Goal: Task Accomplishment & Management: Use online tool/utility

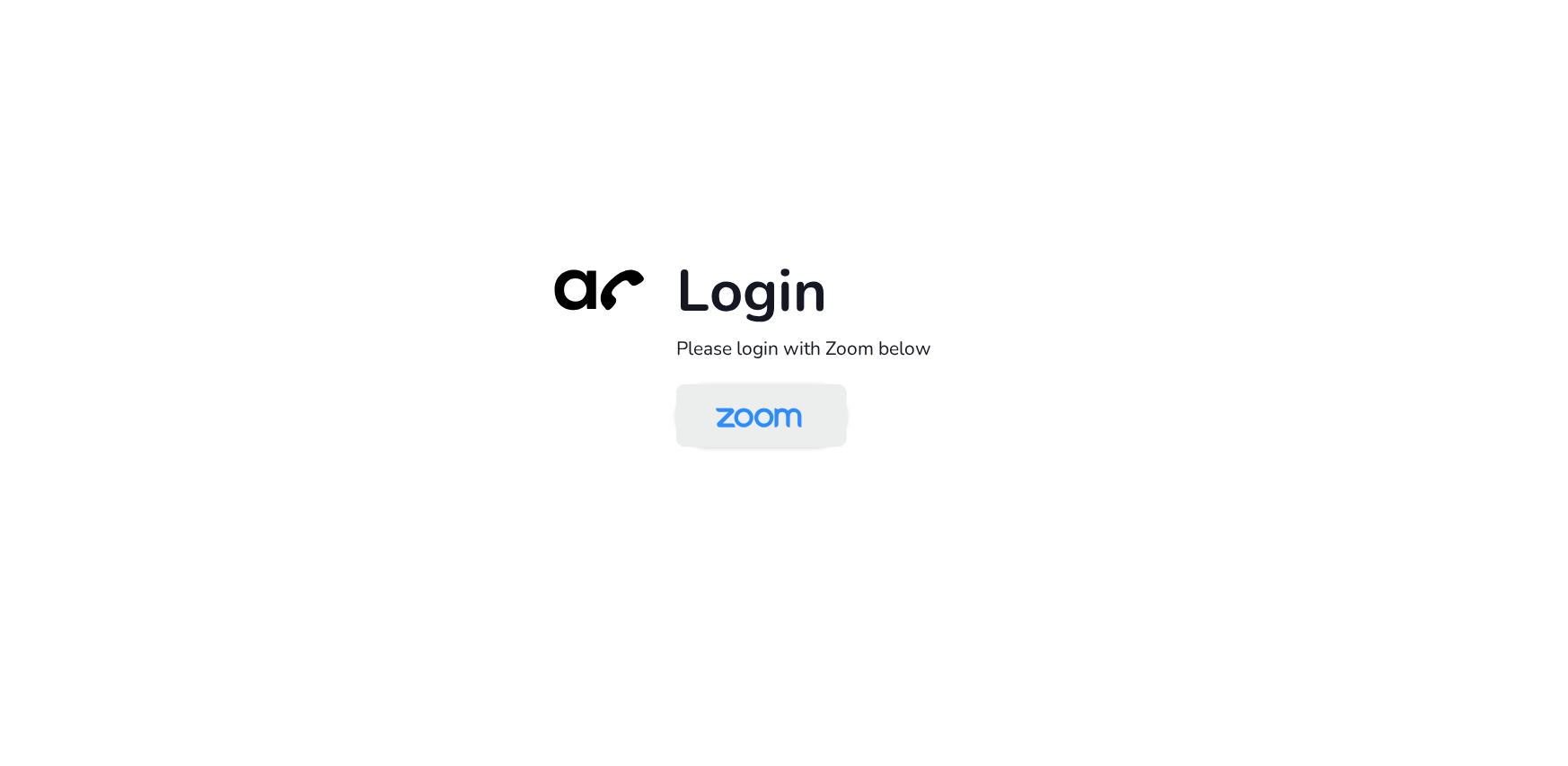
click at [760, 424] on img at bounding box center [759, 417] width 124 height 58
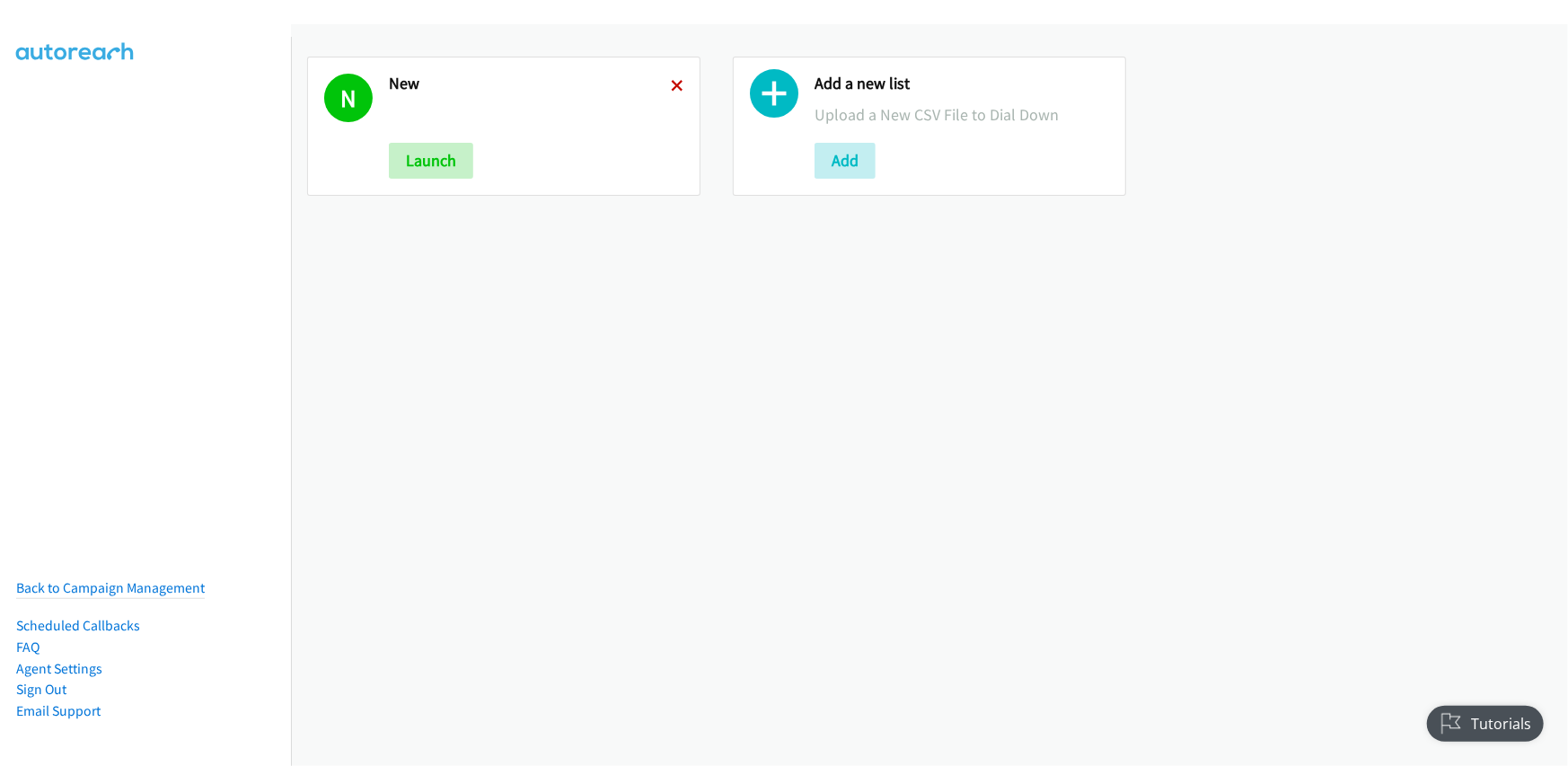
click at [675, 82] on icon at bounding box center [677, 88] width 13 height 13
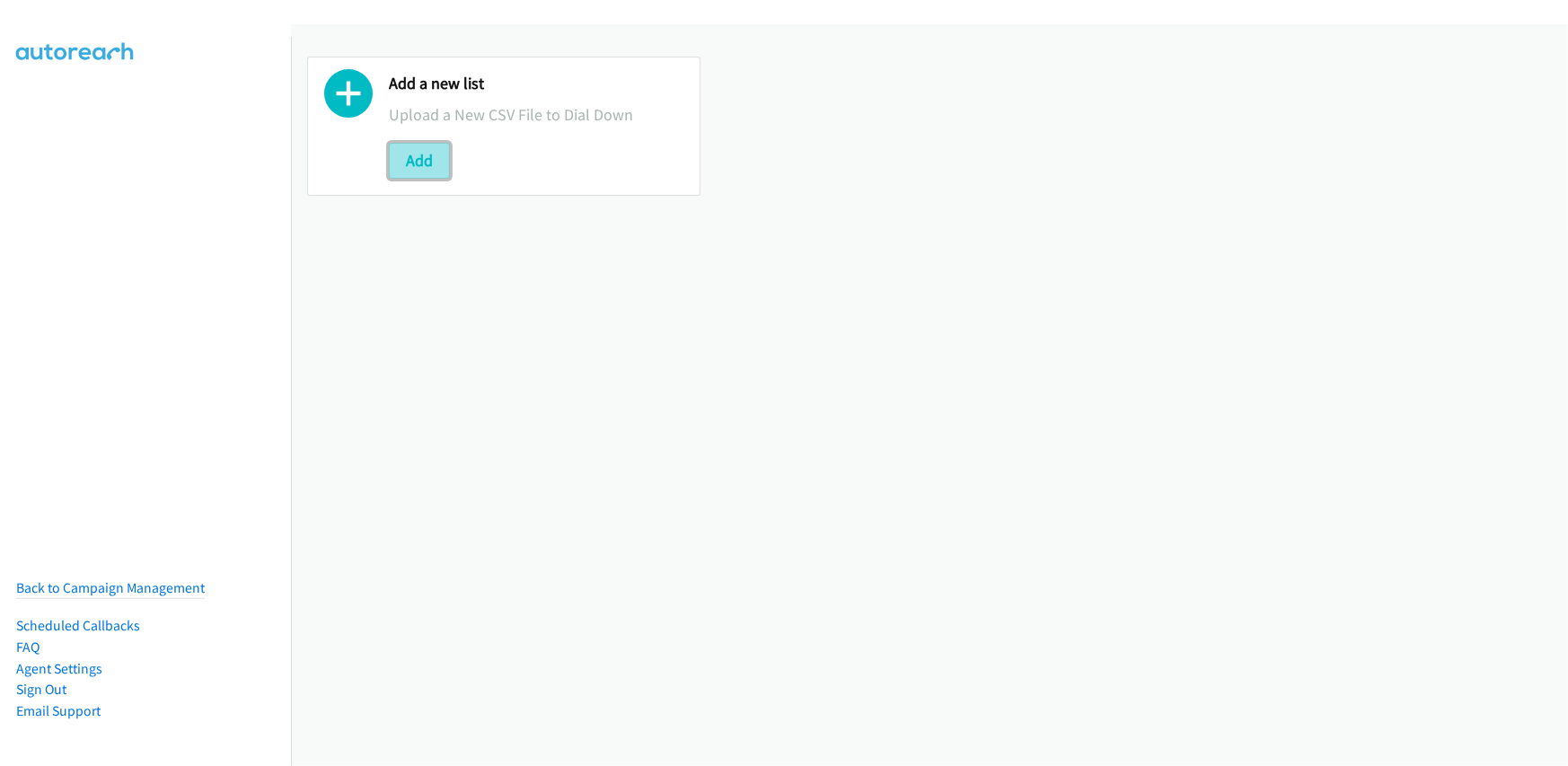
click at [399, 148] on button "Add" at bounding box center [419, 160] width 61 height 36
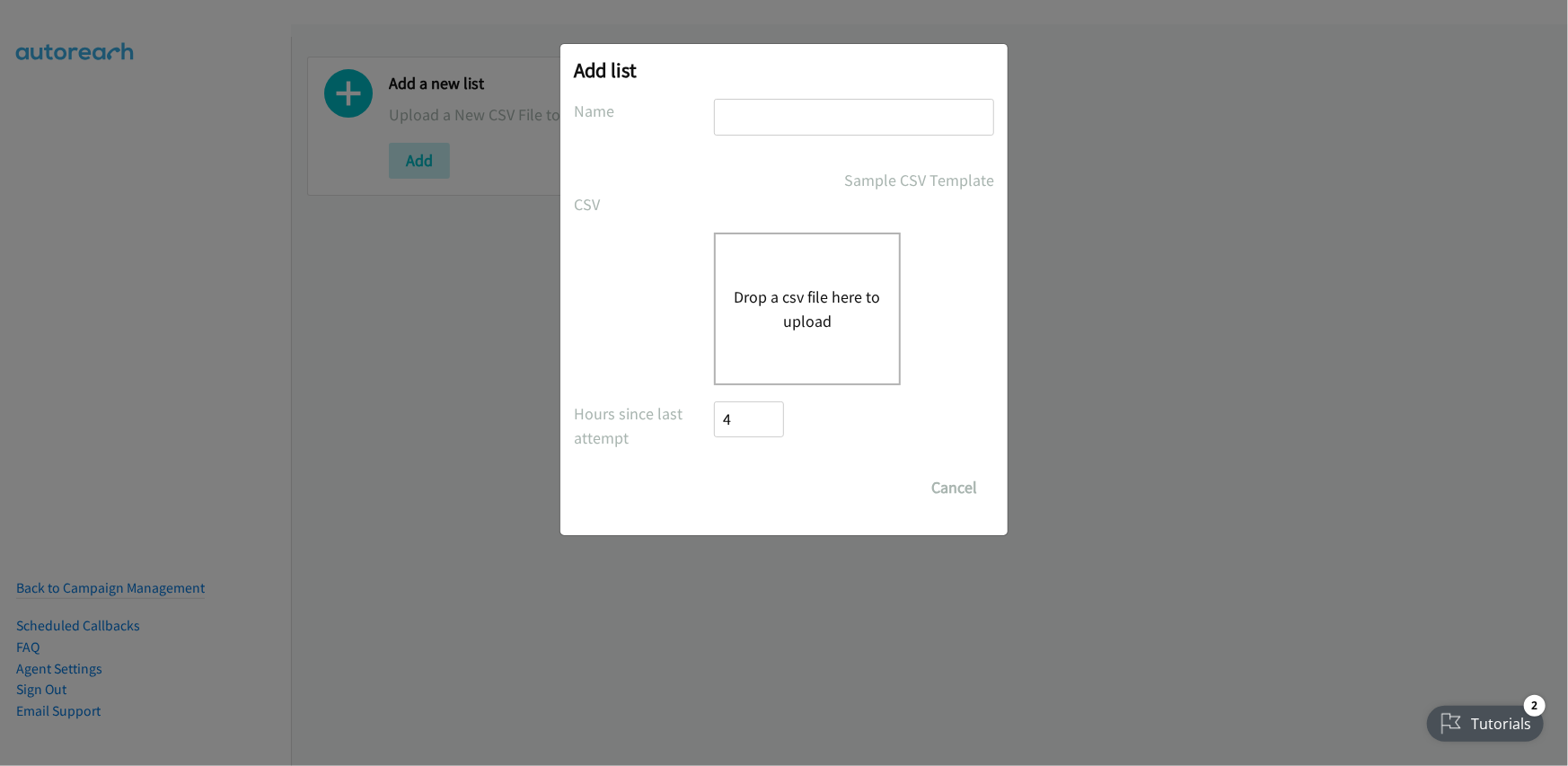
click at [801, 286] on button "Drop a csv file here to upload" at bounding box center [807, 309] width 147 height 48
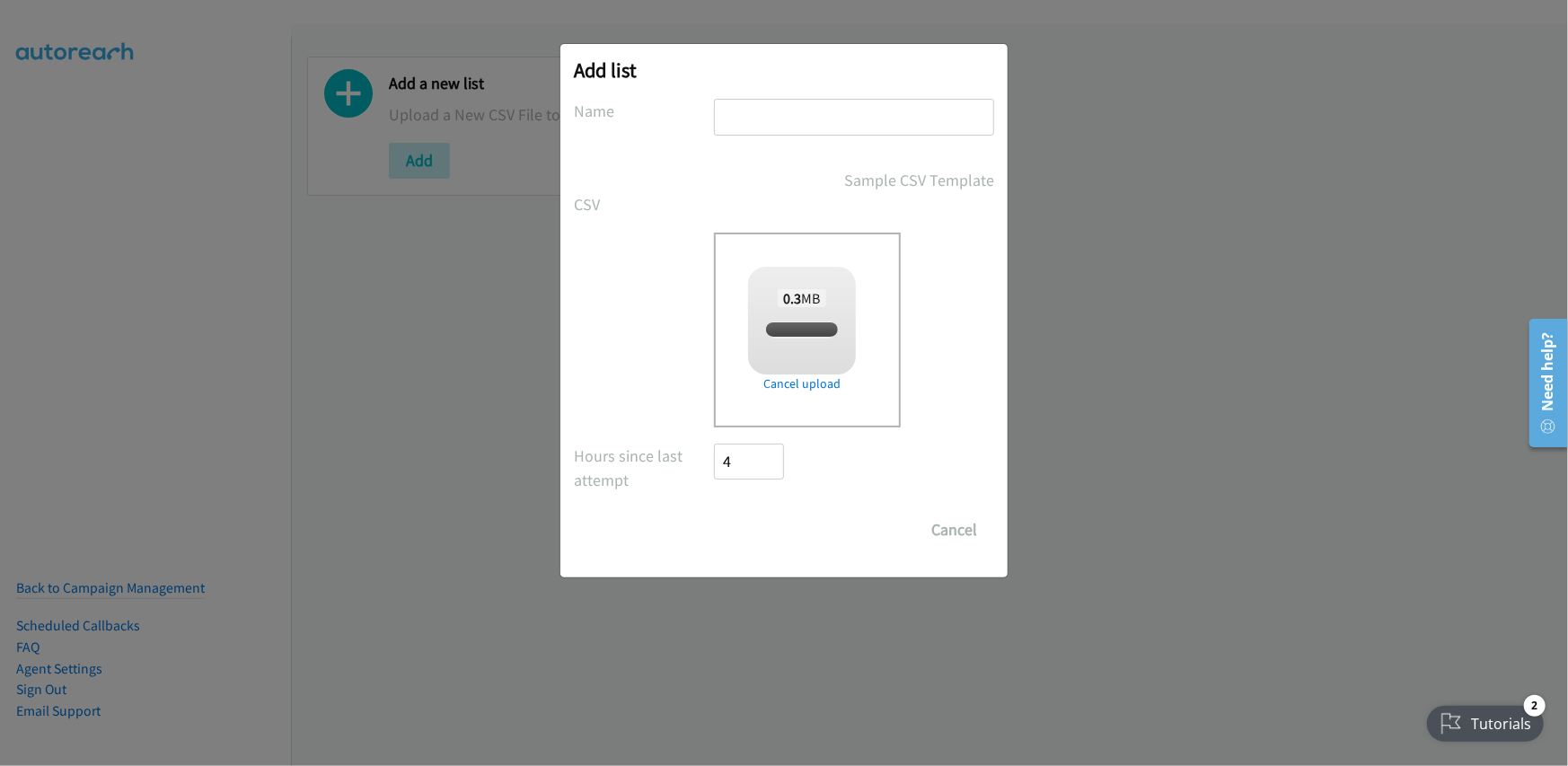
checkbox input "true"
click at [798, 121] on input "text" at bounding box center [853, 117] width 280 height 37
type input "new"
click at [747, 518] on input "Save List" at bounding box center [760, 530] width 94 height 36
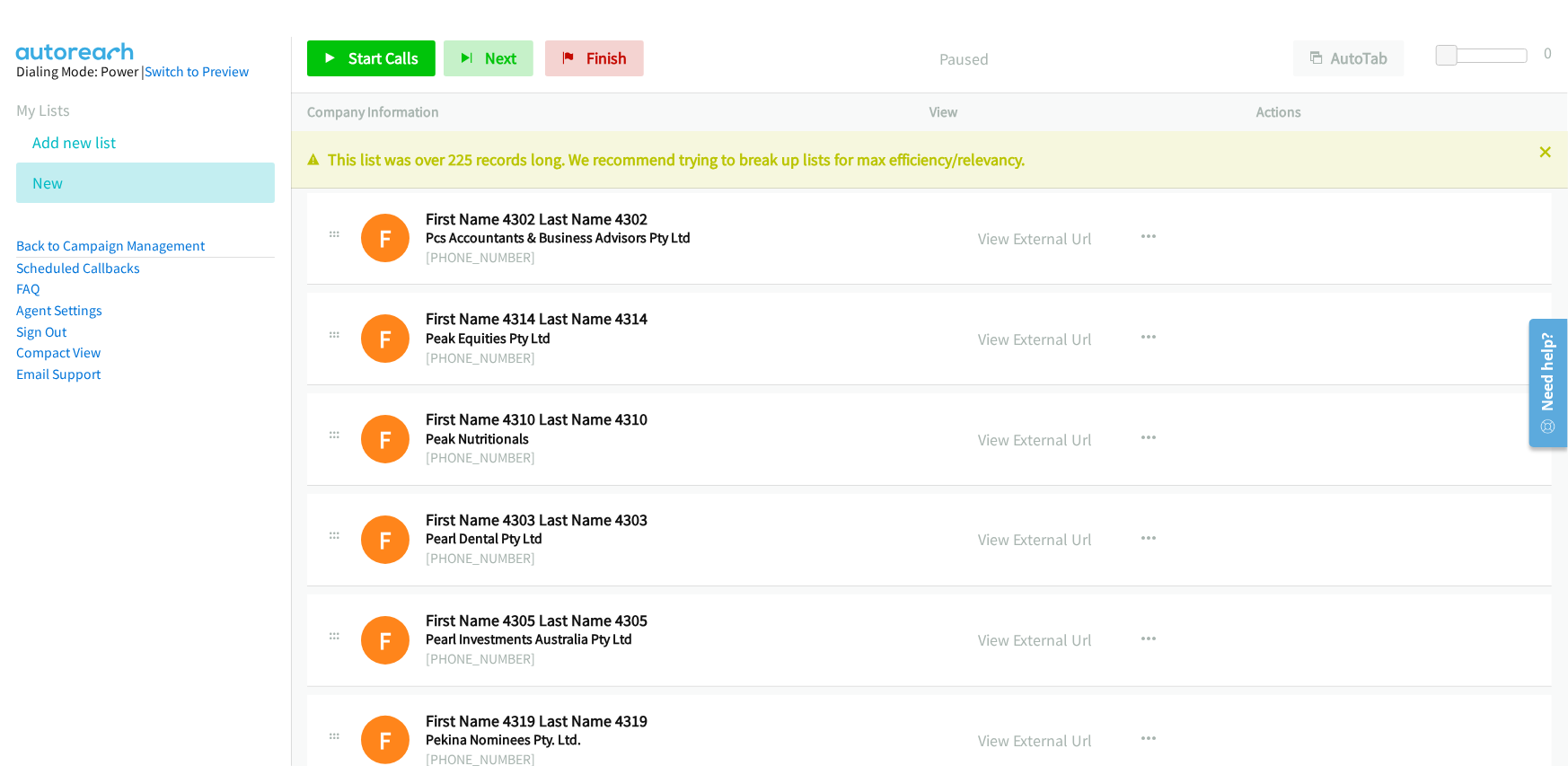
click at [736, 263] on div "[PHONE_NUMBER]" at bounding box center [596, 258] width 342 height 22
click at [461, 257] on div "[PHONE_NUMBER]" at bounding box center [596, 258] width 342 height 22
click at [384, 54] on span "Start Calls" at bounding box center [383, 58] width 70 height 21
click at [706, 267] on div "[PHONE_NUMBER]" at bounding box center [596, 258] width 342 height 22
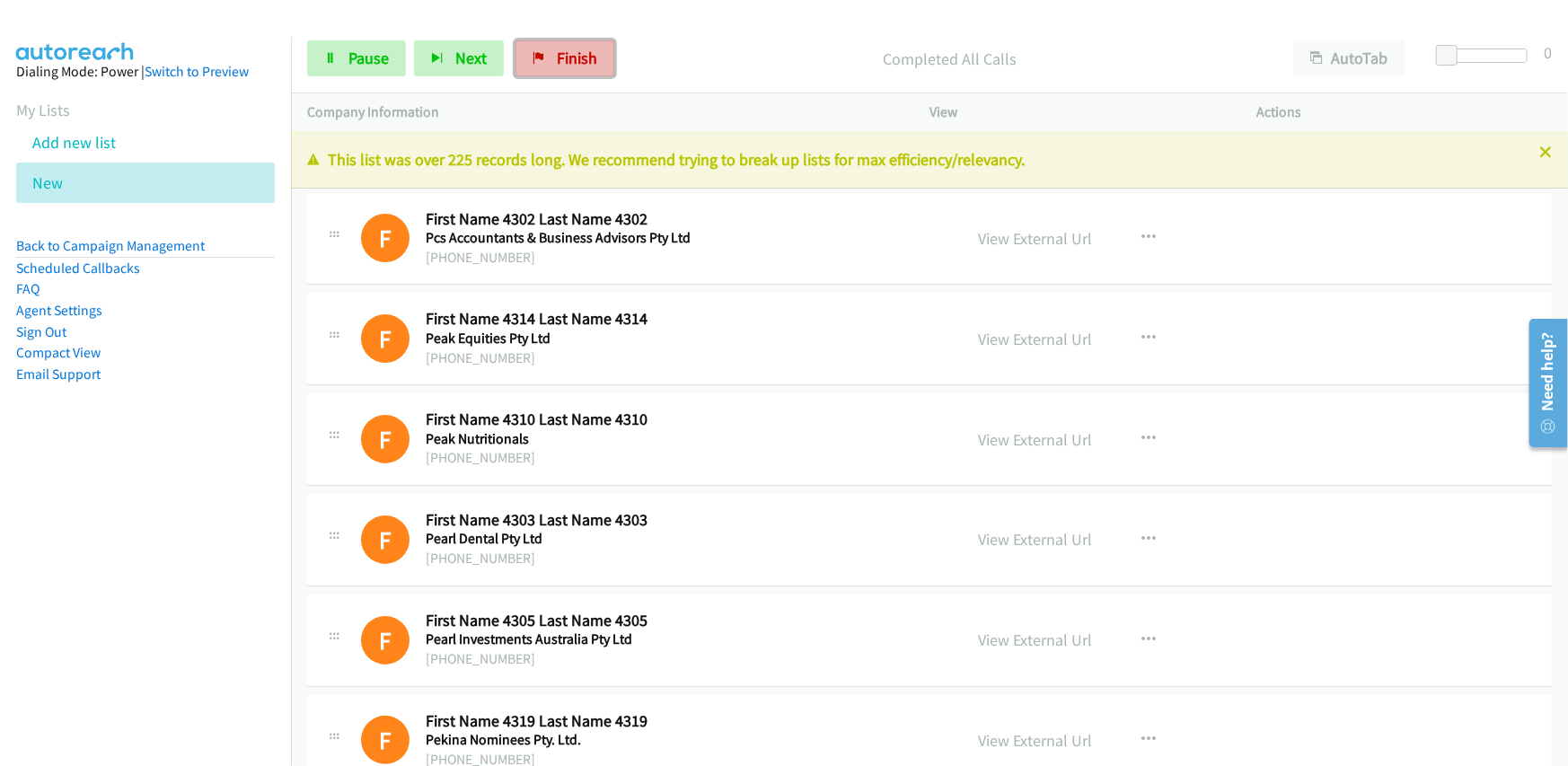
click at [557, 47] on link "Finish" at bounding box center [565, 58] width 99 height 36
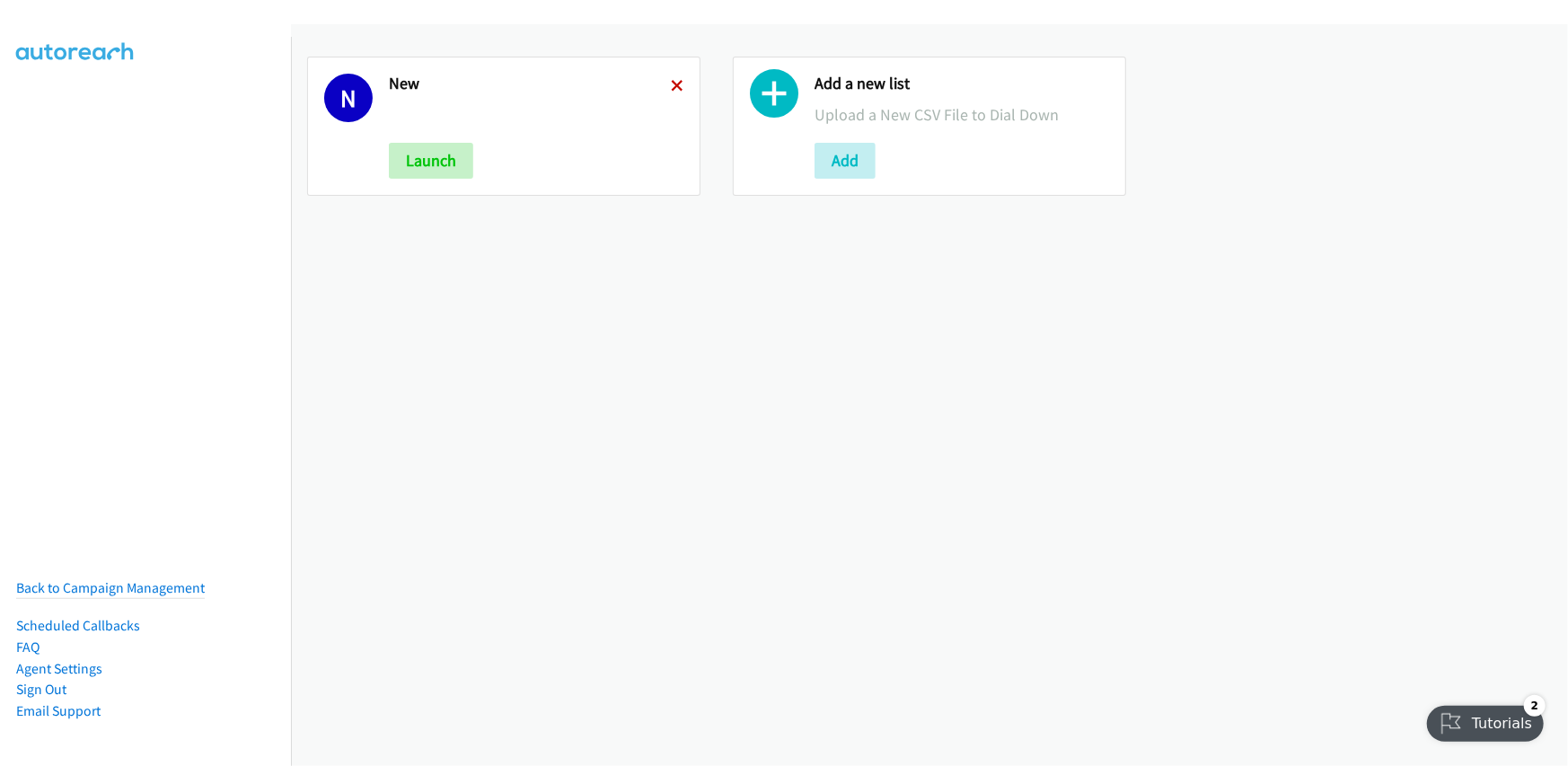
click at [673, 85] on icon at bounding box center [677, 88] width 13 height 13
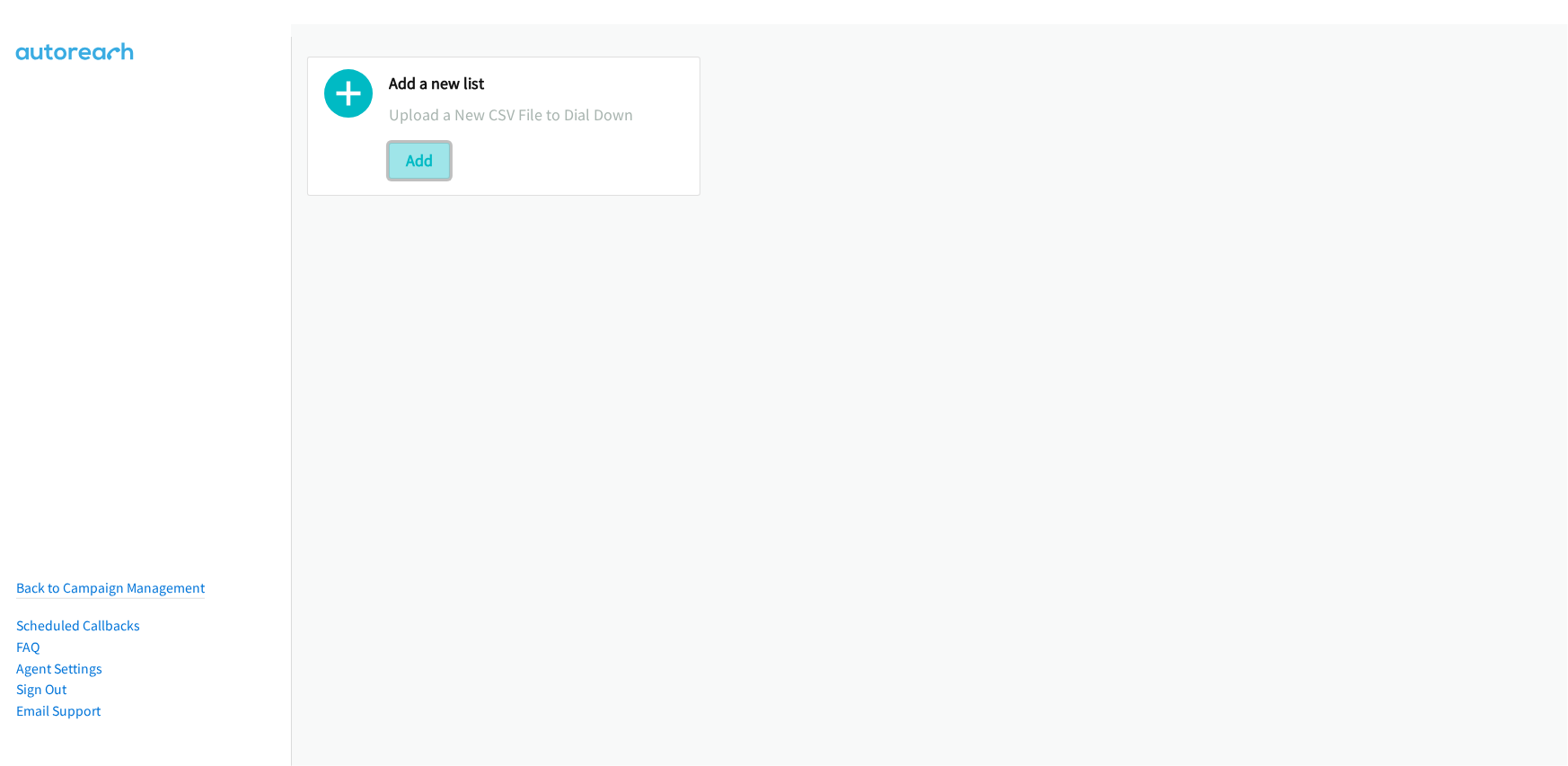
click at [430, 154] on button "Add" at bounding box center [419, 160] width 61 height 36
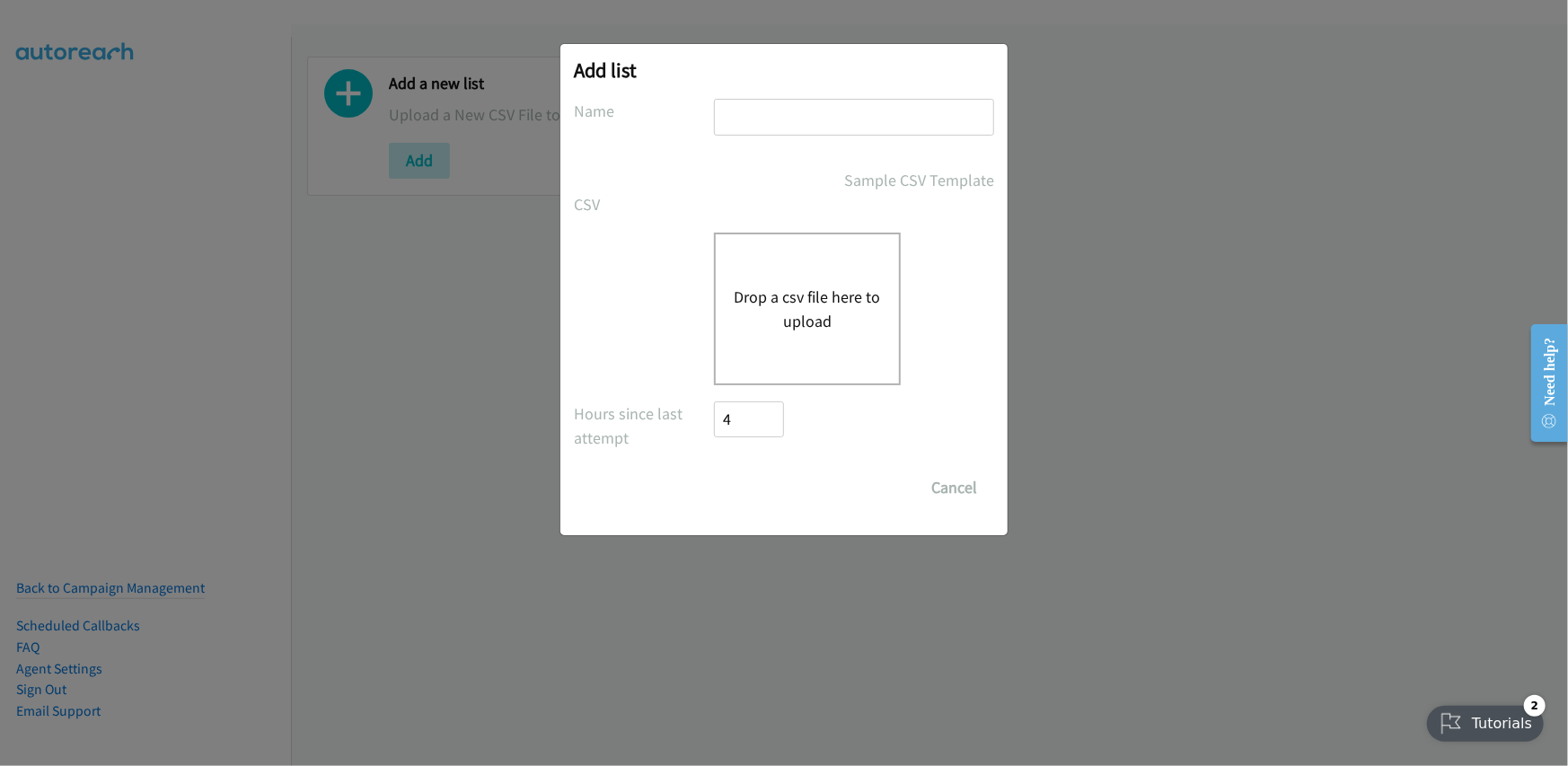
click at [821, 315] on button "Drop a csv file here to upload" at bounding box center [807, 309] width 147 height 48
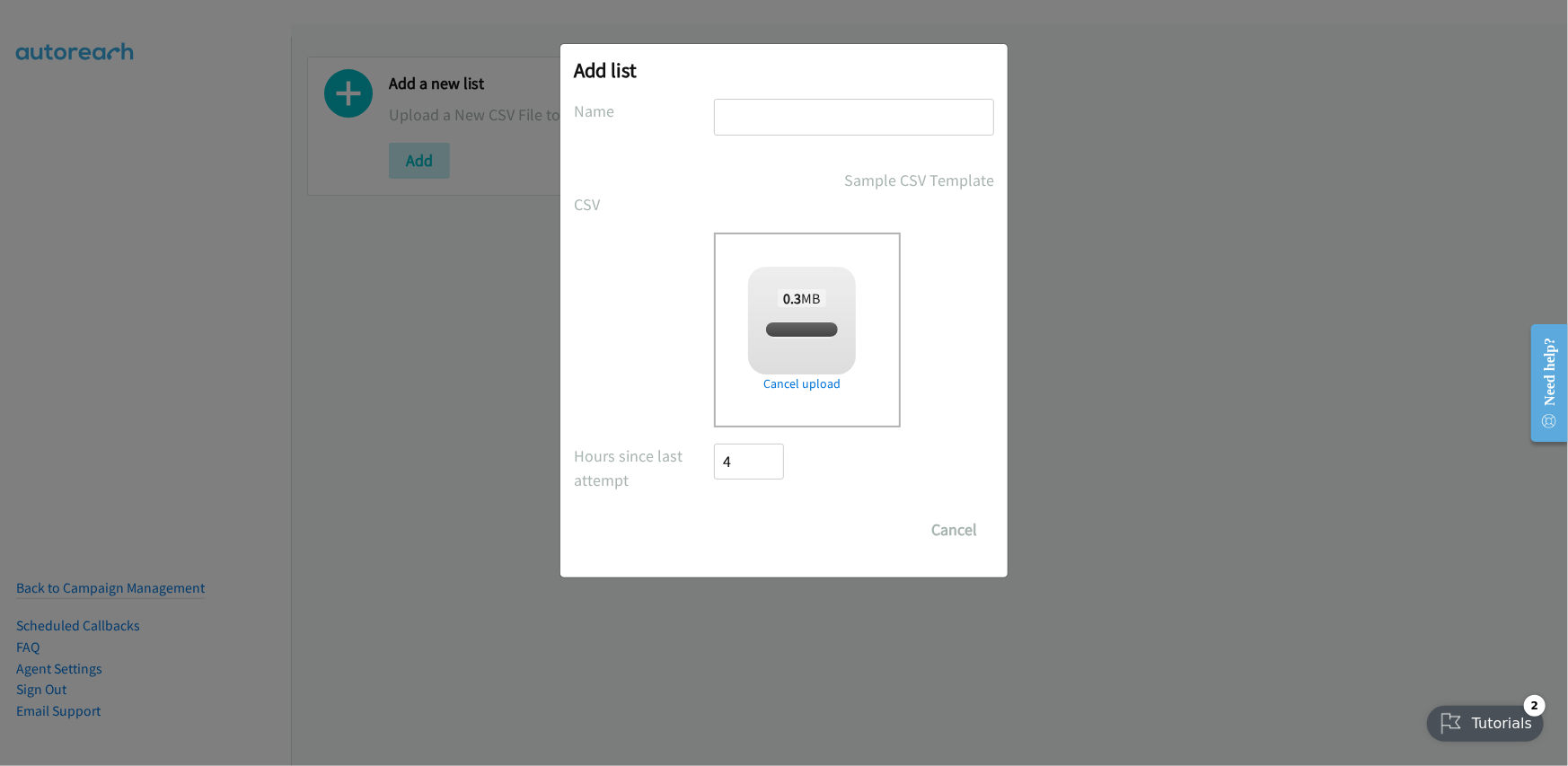
checkbox input "true"
click at [775, 91] on div "Add list No phone fields were returned for that Report or List View Please uplo…" at bounding box center [784, 310] width 447 height 533
click at [768, 114] on input "text" at bounding box center [853, 117] width 280 height 37
type input "new"
click at [747, 530] on input "Save List" at bounding box center [760, 530] width 94 height 36
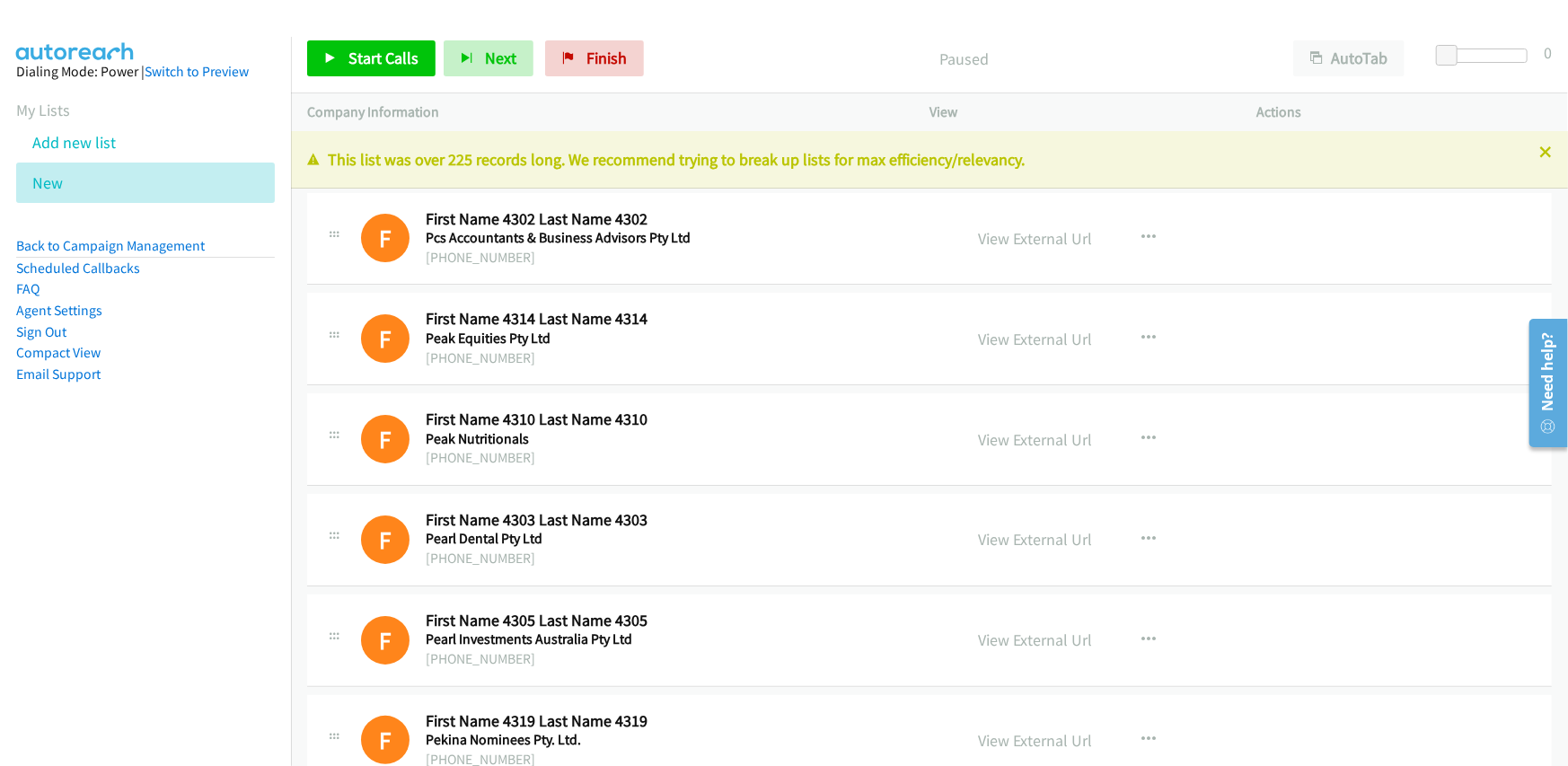
click at [485, 254] on div "[PHONE_NUMBER]" at bounding box center [596, 258] width 342 height 22
click at [385, 52] on span "Start Calls" at bounding box center [383, 58] width 70 height 21
click at [750, 293] on div "F Callback Scheduled First Name 4314 Last Name 4314 Peak Equities Pty Ltd +6139…" at bounding box center [930, 339] width 1245 height 92
click at [245, 329] on li "Sign Out" at bounding box center [145, 332] width 258 height 22
